Goal: Task Accomplishment & Management: Manage account settings

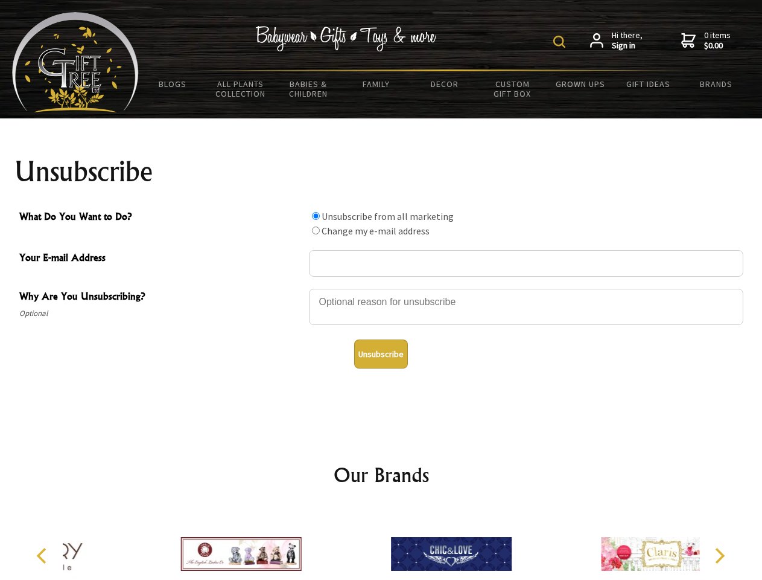
click at [561, 42] on img at bounding box center [560, 42] width 12 height 12
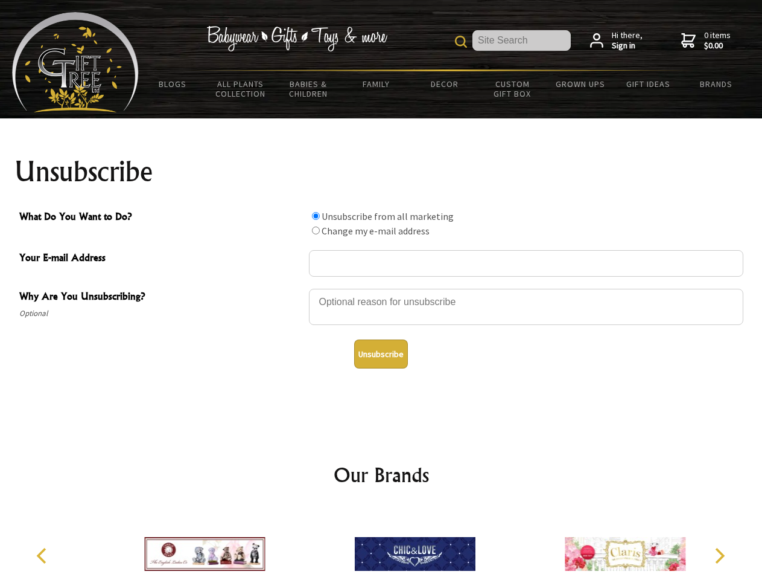
click at [382, 288] on div at bounding box center [526, 308] width 435 height 42
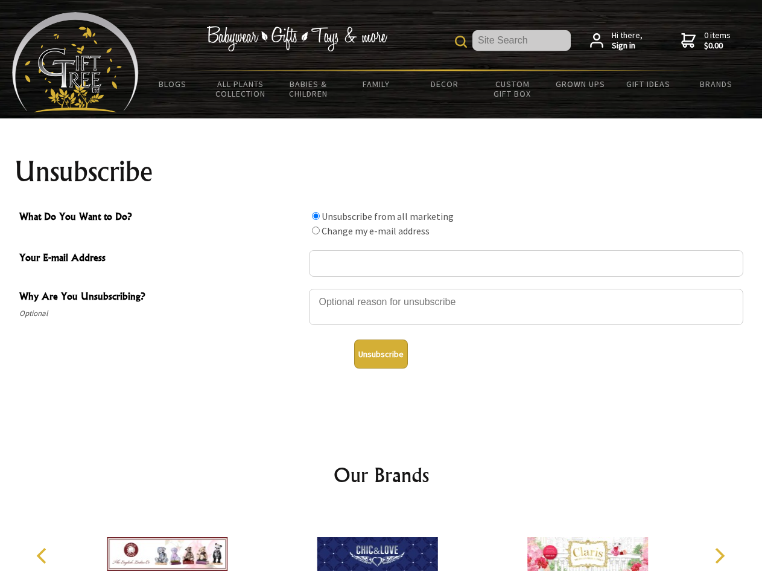
click at [316, 216] on input "What Do You Want to Do?" at bounding box center [316, 216] width 8 height 8
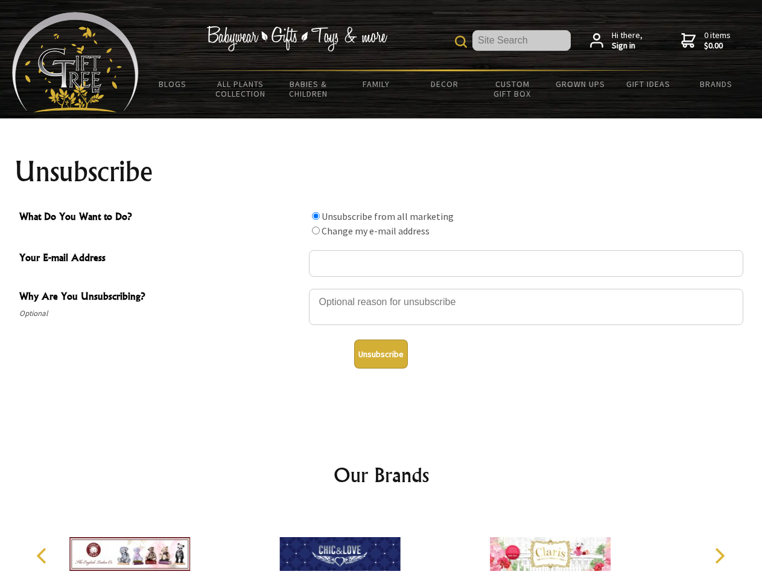
click at [316, 230] on input "What Do You Want to Do?" at bounding box center [316, 230] width 8 height 8
radio input "true"
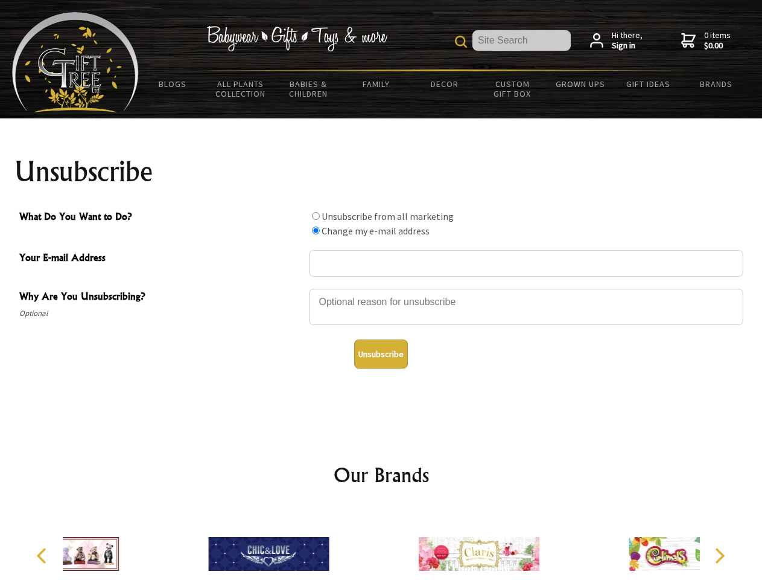
click at [381, 354] on button "Unsubscribe" at bounding box center [381, 353] width 54 height 29
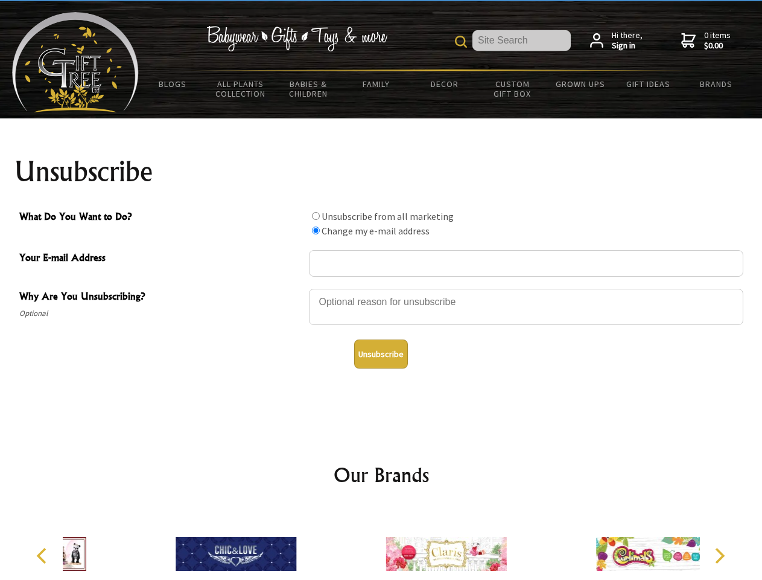
click at [386, 544] on img at bounding box center [446, 553] width 121 height 91
click at [43, 555] on icon "Previous" at bounding box center [43, 556] width 16 height 16
click at [720, 555] on icon "Next" at bounding box center [719, 556] width 16 height 16
